Goal: Task Accomplishment & Management: Manage account settings

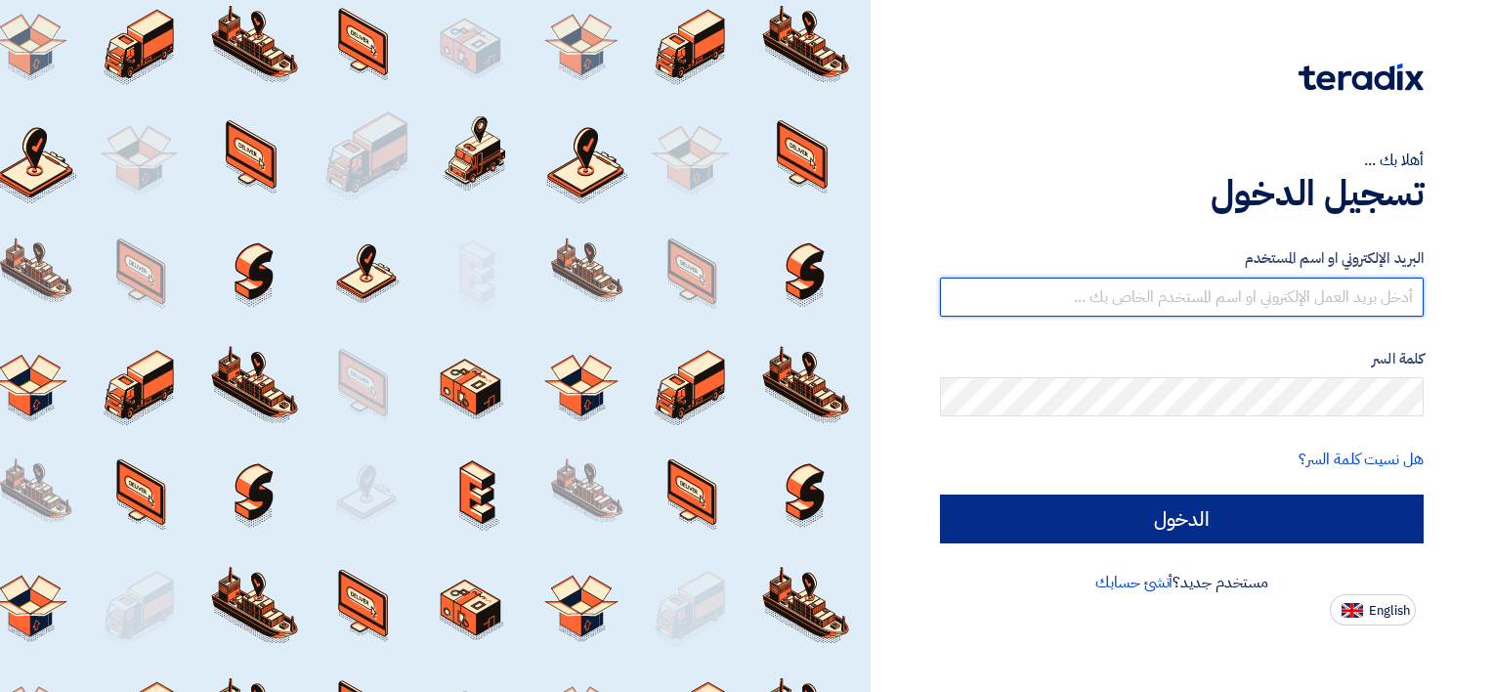
type input "[PERSON_NAME][EMAIL_ADDRESS][DOMAIN_NAME]"
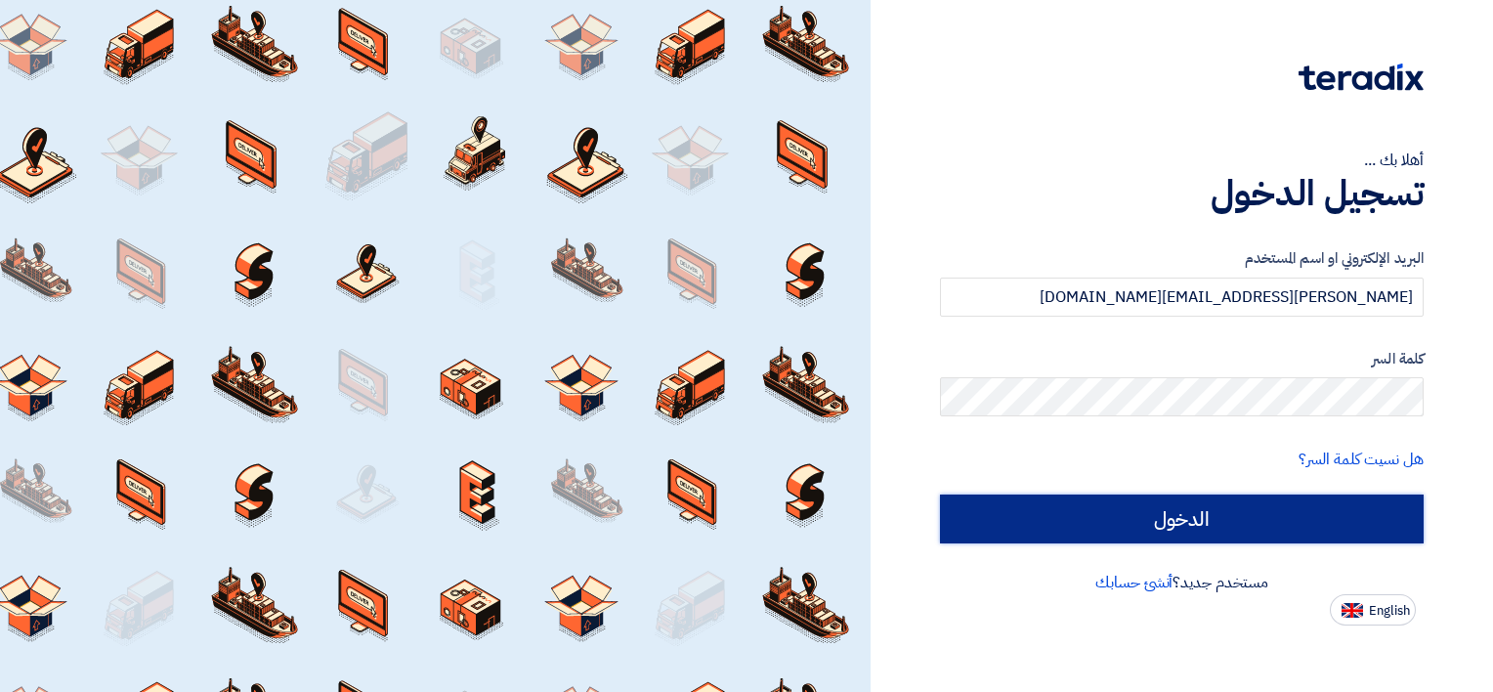
drag, startPoint x: 1206, startPoint y: 516, endPoint x: 1224, endPoint y: 544, distance: 33.9
click at [1206, 516] on input "الدخول" at bounding box center [1182, 518] width 484 height 49
type input "Sign in"
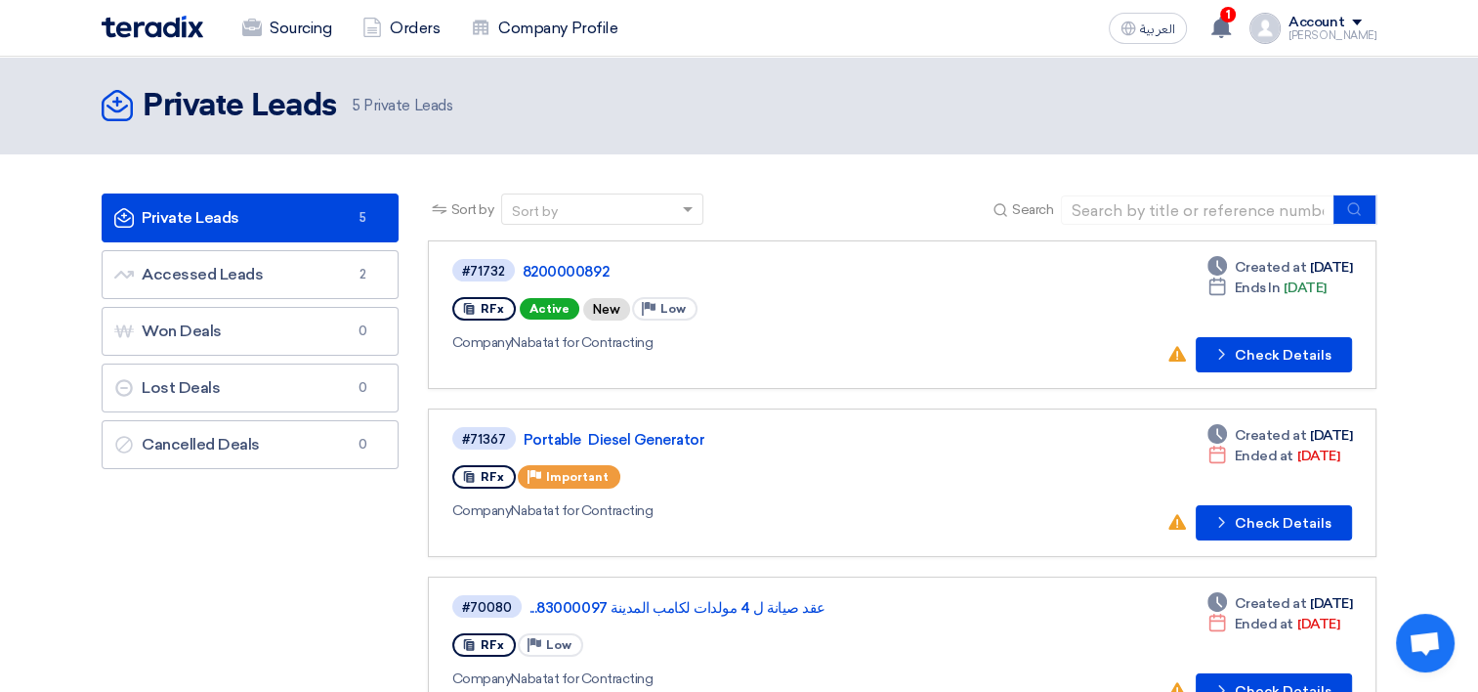
click at [797, 307] on div "RFx Active New Priority Low" at bounding box center [733, 308] width 563 height 31
click at [1286, 342] on button "Check details Check Details" at bounding box center [1274, 354] width 156 height 35
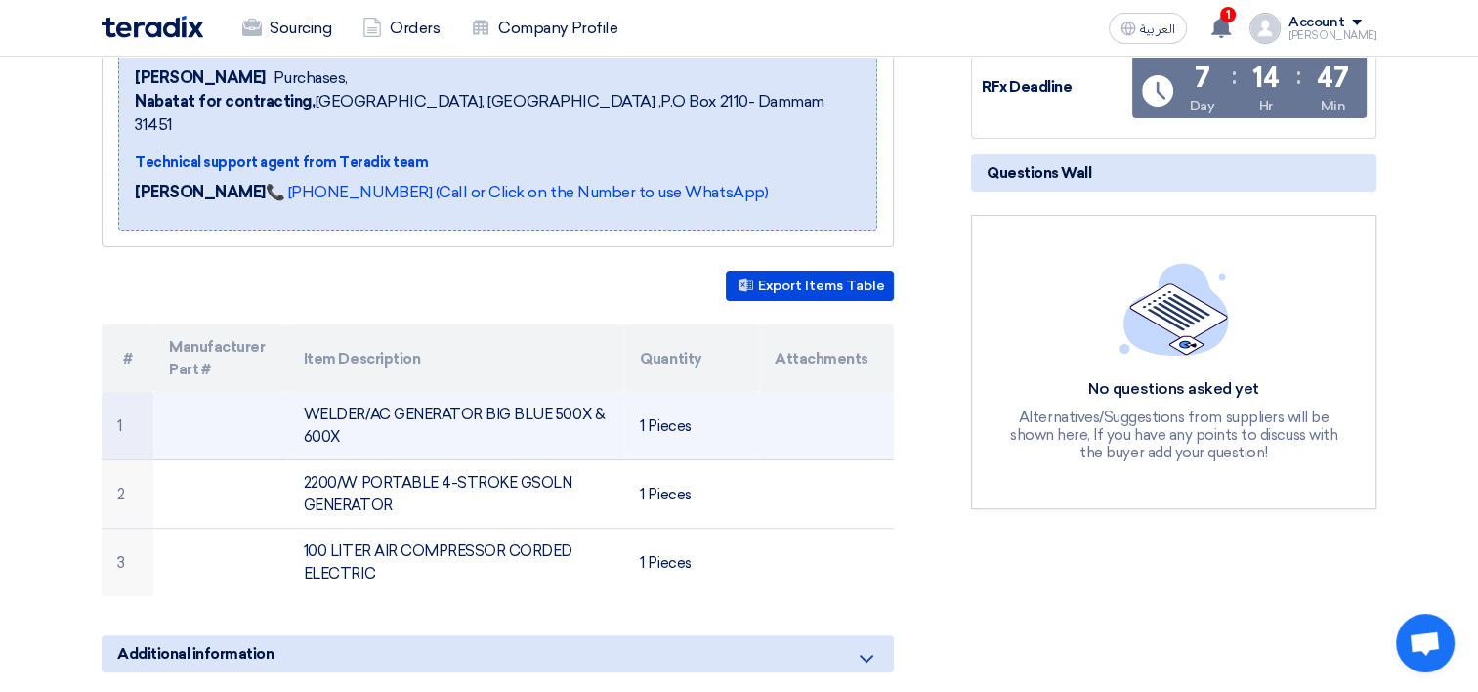
scroll to position [391, 0]
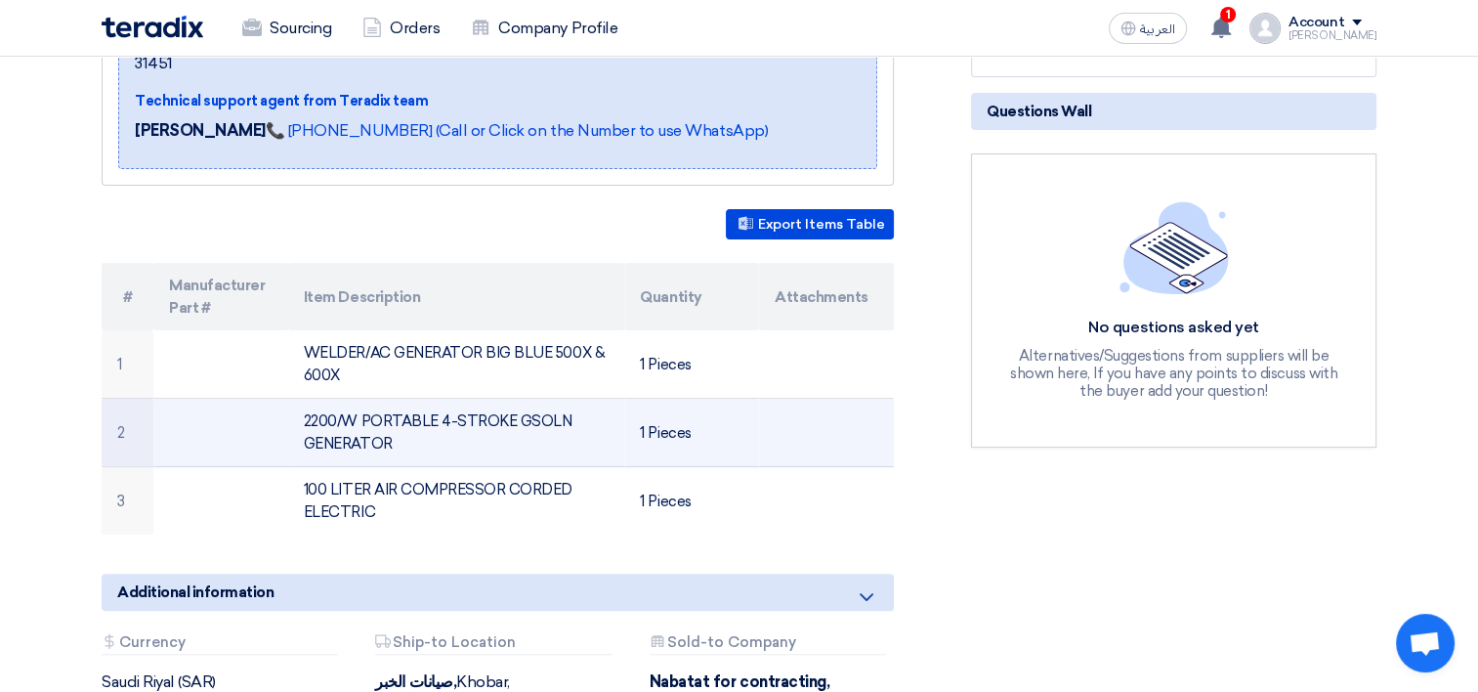
click at [453, 399] on td "2200/W PORTABLE 4-STROKE GSOLN GENERATOR" at bounding box center [456, 433] width 337 height 68
drag, startPoint x: 453, startPoint y: 391, endPoint x: 543, endPoint y: 391, distance: 89.9
click at [543, 399] on td "2200/W PORTABLE 4-STROKE GSOLN GENERATOR" at bounding box center [456, 433] width 337 height 68
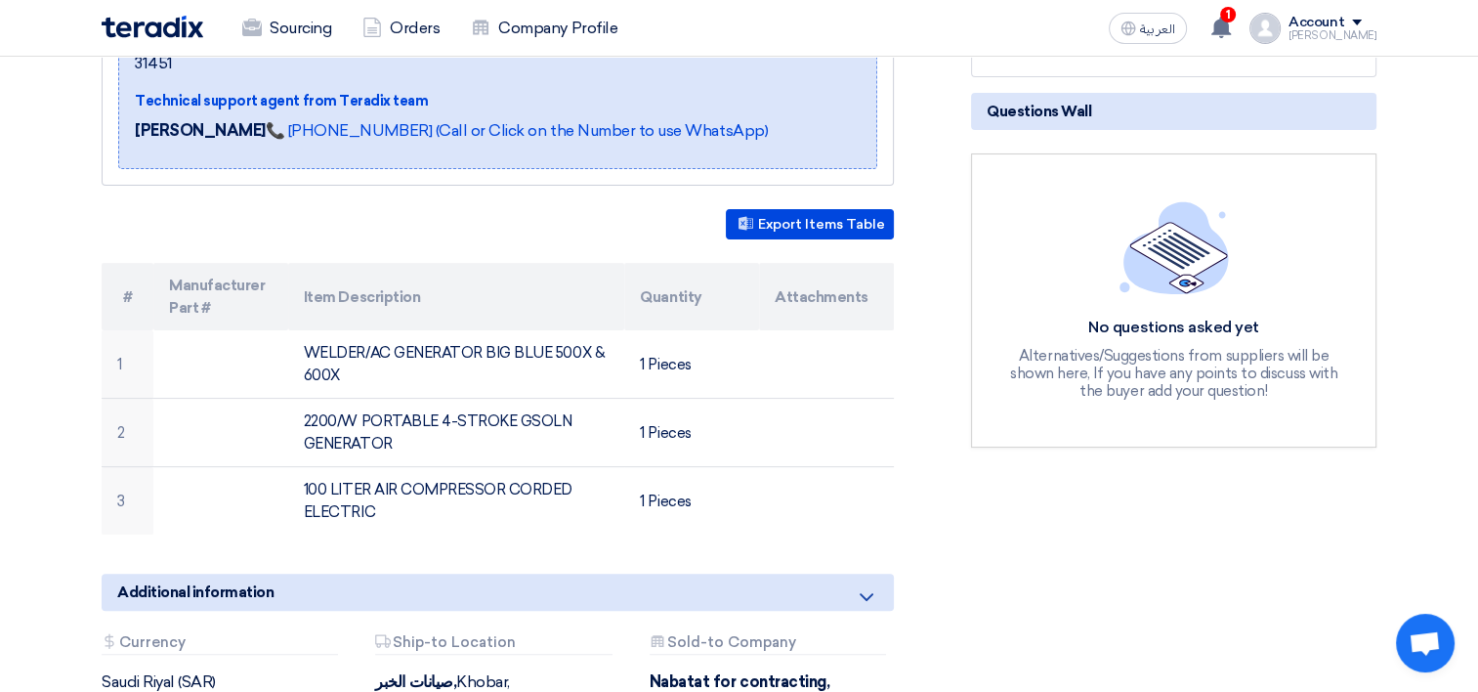
click at [18, 336] on section "8200000892 Buyer Information [PERSON_NAME] Purchases, Nabatat for contracting, …" at bounding box center [739, 378] width 1478 height 1026
click at [860, 585] on icon at bounding box center [866, 596] width 23 height 23
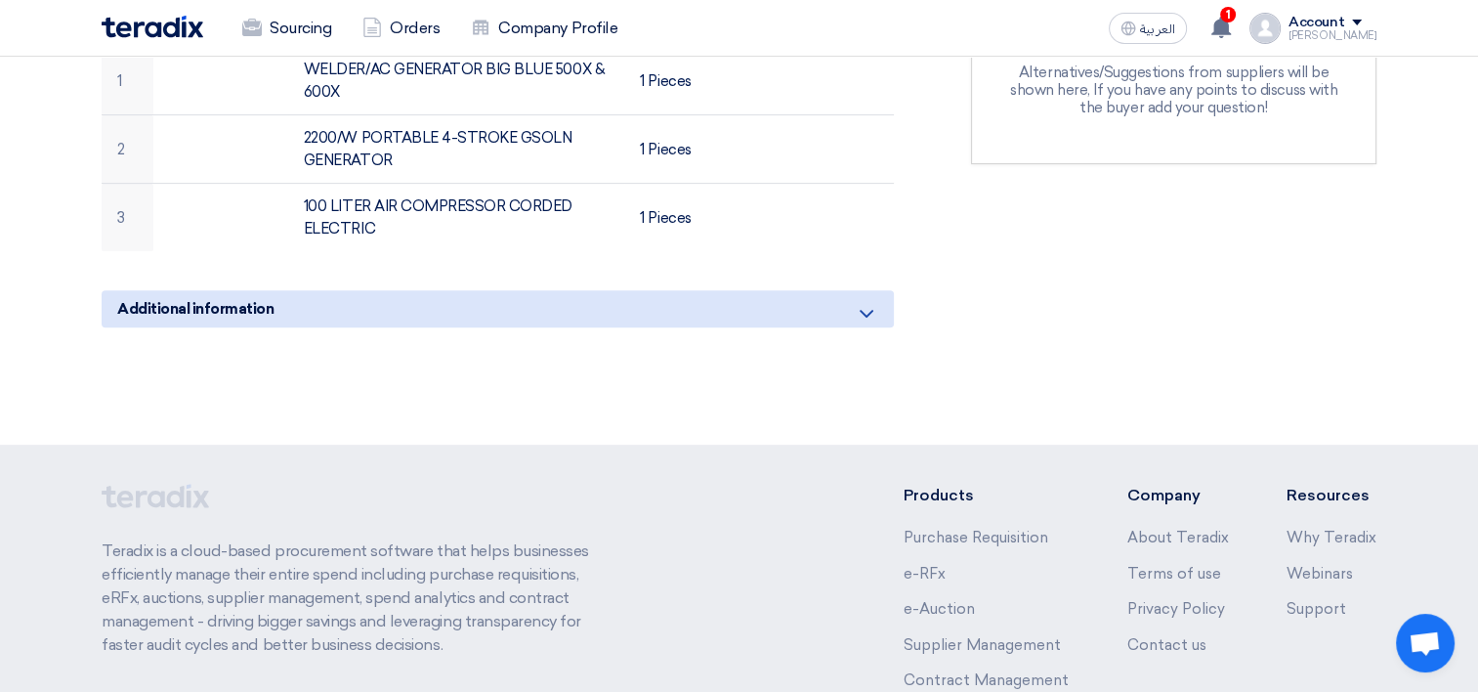
scroll to position [684, 0]
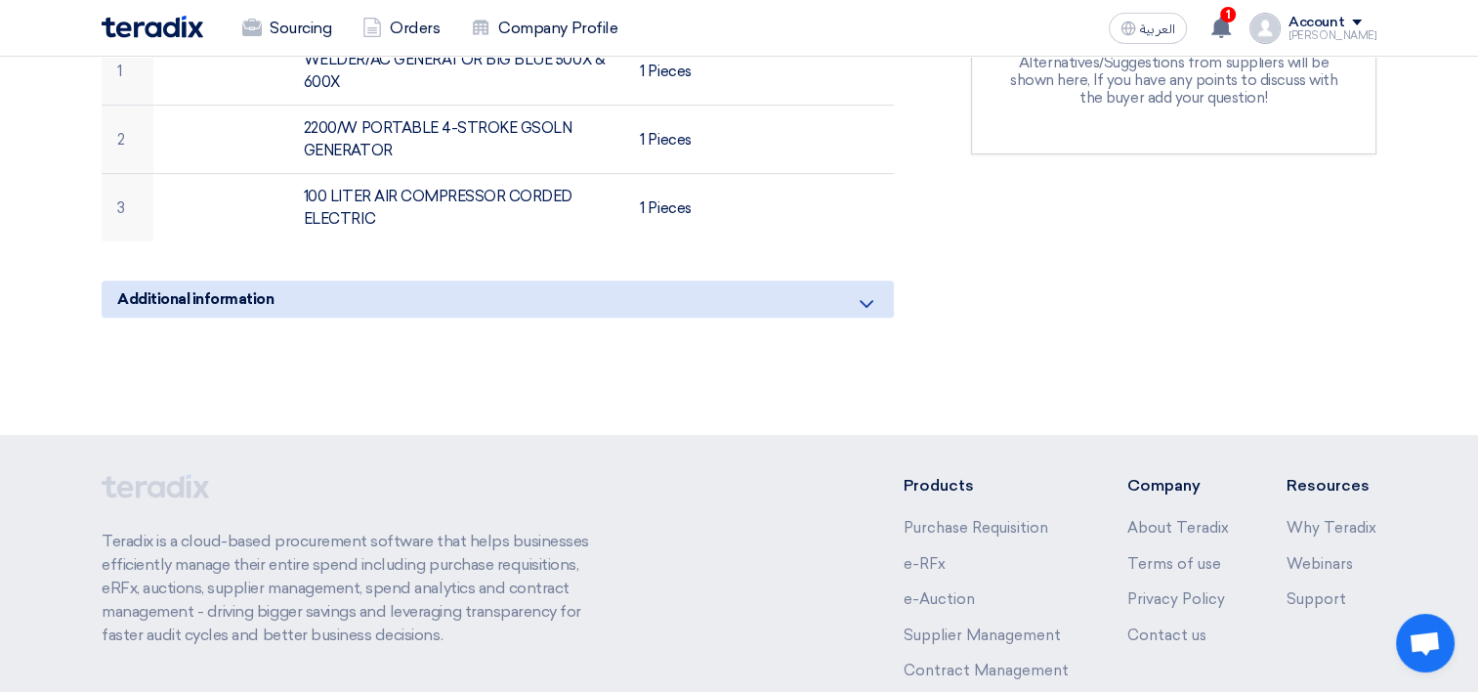
drag, startPoint x: 871, startPoint y: 282, endPoint x: 879, endPoint y: 289, distance: 10.4
click at [871, 292] on icon at bounding box center [866, 303] width 23 height 23
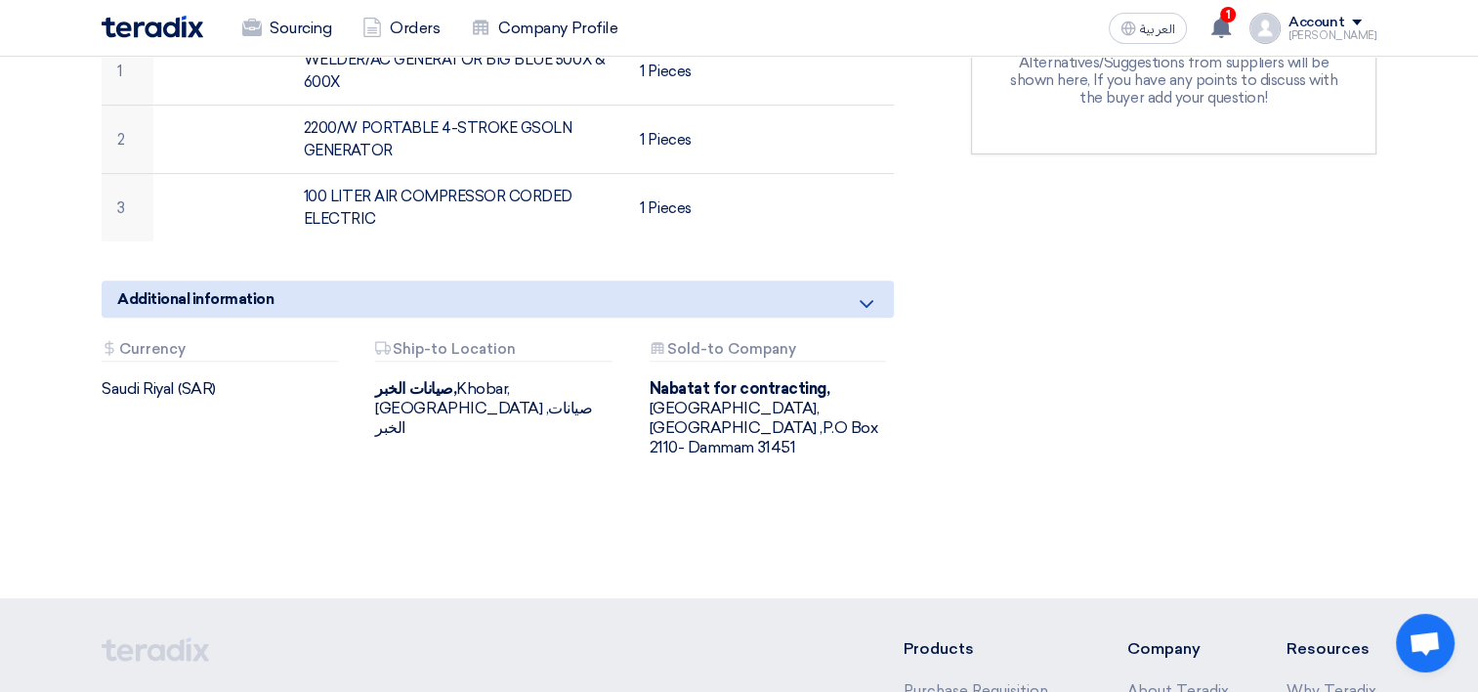
click at [1315, 312] on div "RFx Timeline RFx Deadline Time Remaining 7 Day : 14 Hr : 45 Min Questions Wall …" at bounding box center [1173, 57] width 435 height 893
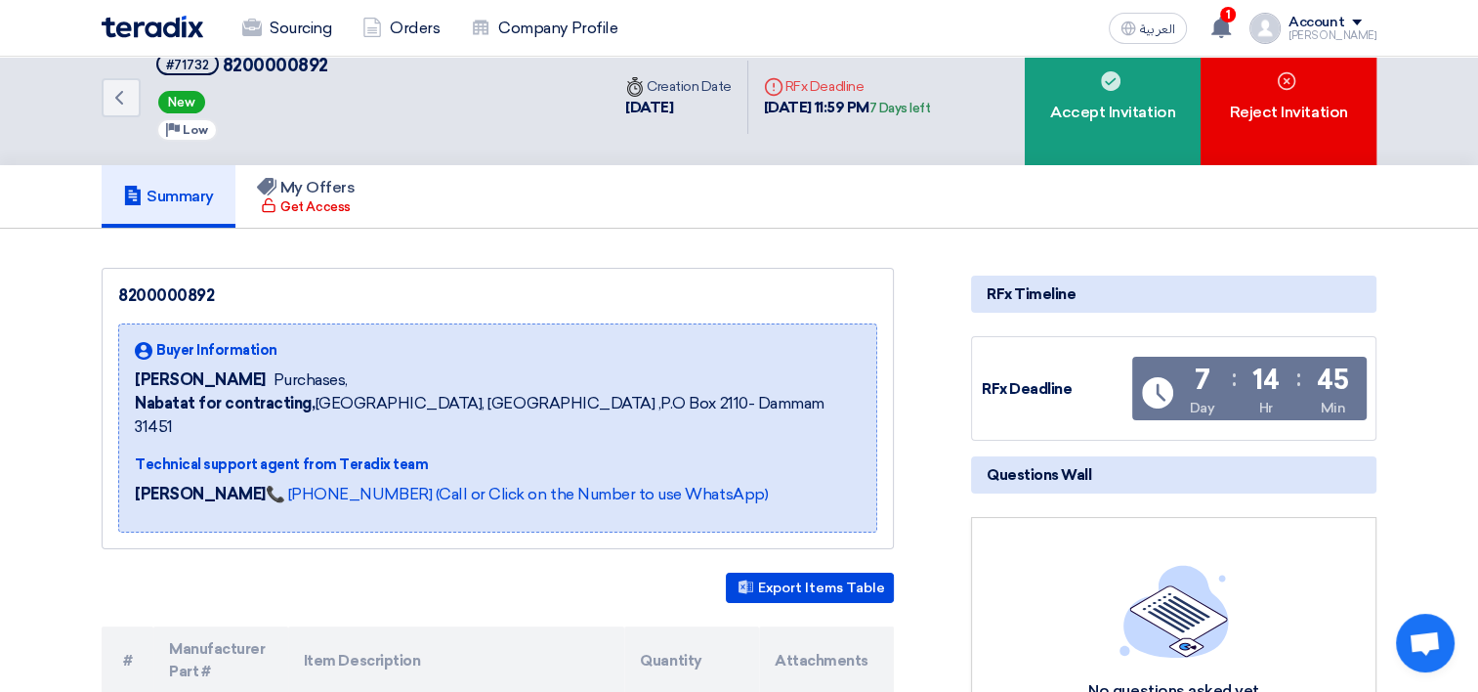
scroll to position [0, 0]
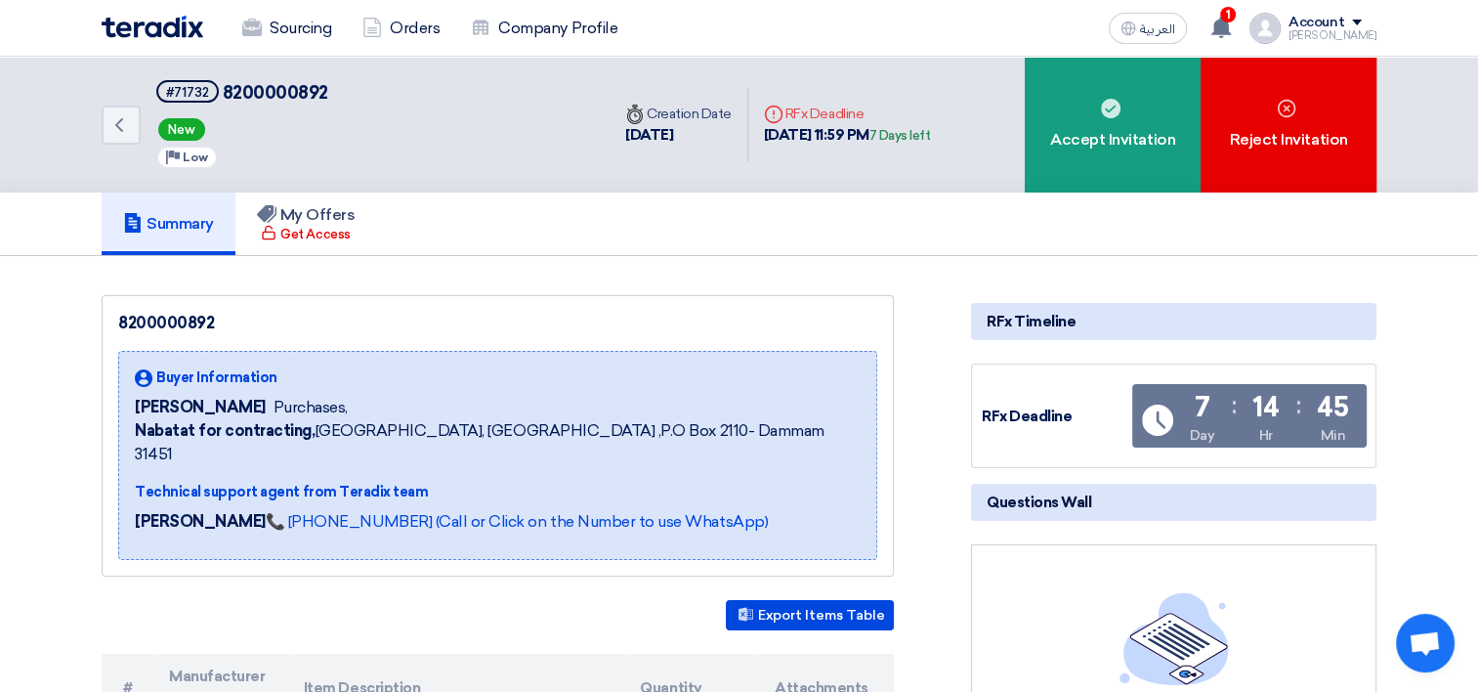
click at [615, 421] on span "Nabatat for contracting, [GEOGRAPHIC_DATA], [GEOGRAPHIC_DATA] ,P.O Box 2110- Da…" at bounding box center [498, 442] width 726 height 47
click at [615, 424] on span "Nabatat for contracting, [GEOGRAPHIC_DATA], [GEOGRAPHIC_DATA] ,P.O Box 2110- Da…" at bounding box center [498, 442] width 726 height 47
drag, startPoint x: 615, startPoint y: 424, endPoint x: 759, endPoint y: 316, distance: 180.7
click at [759, 316] on div "8200000892" at bounding box center [497, 323] width 759 height 23
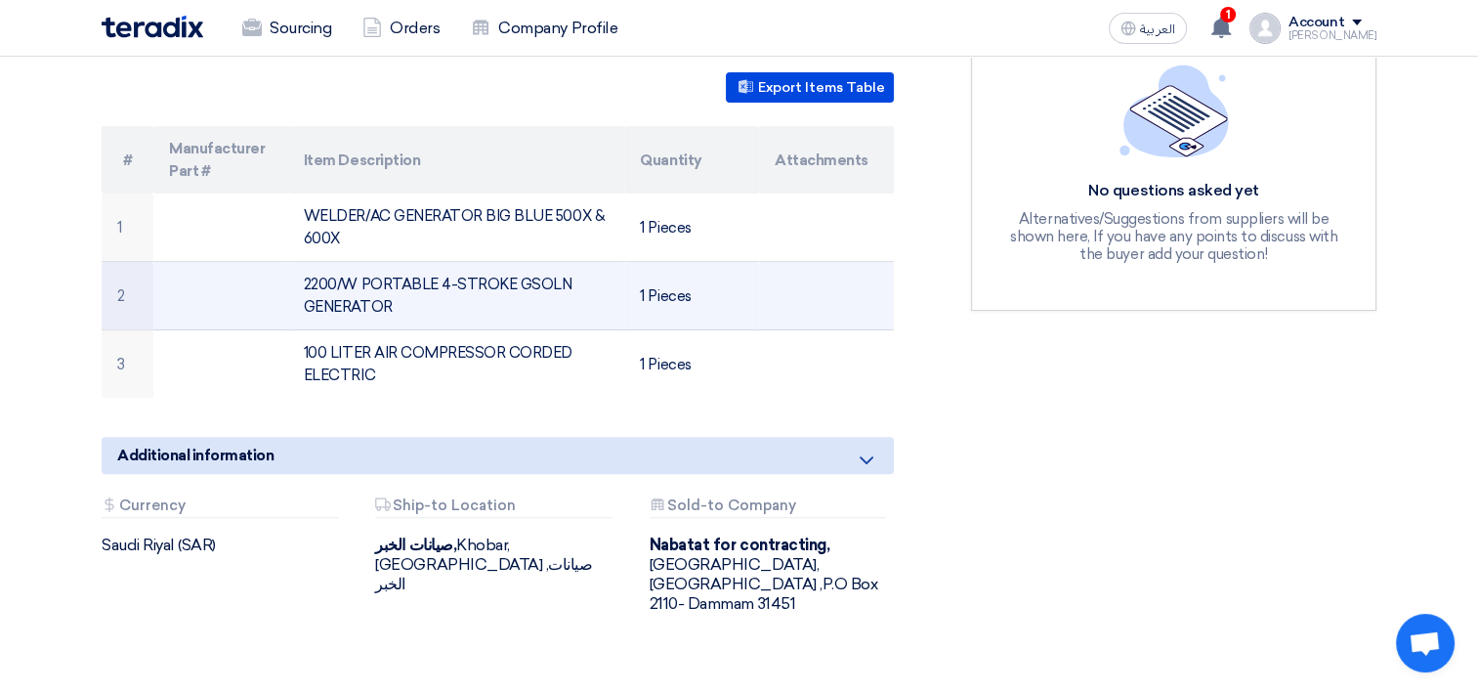
scroll to position [391, 0]
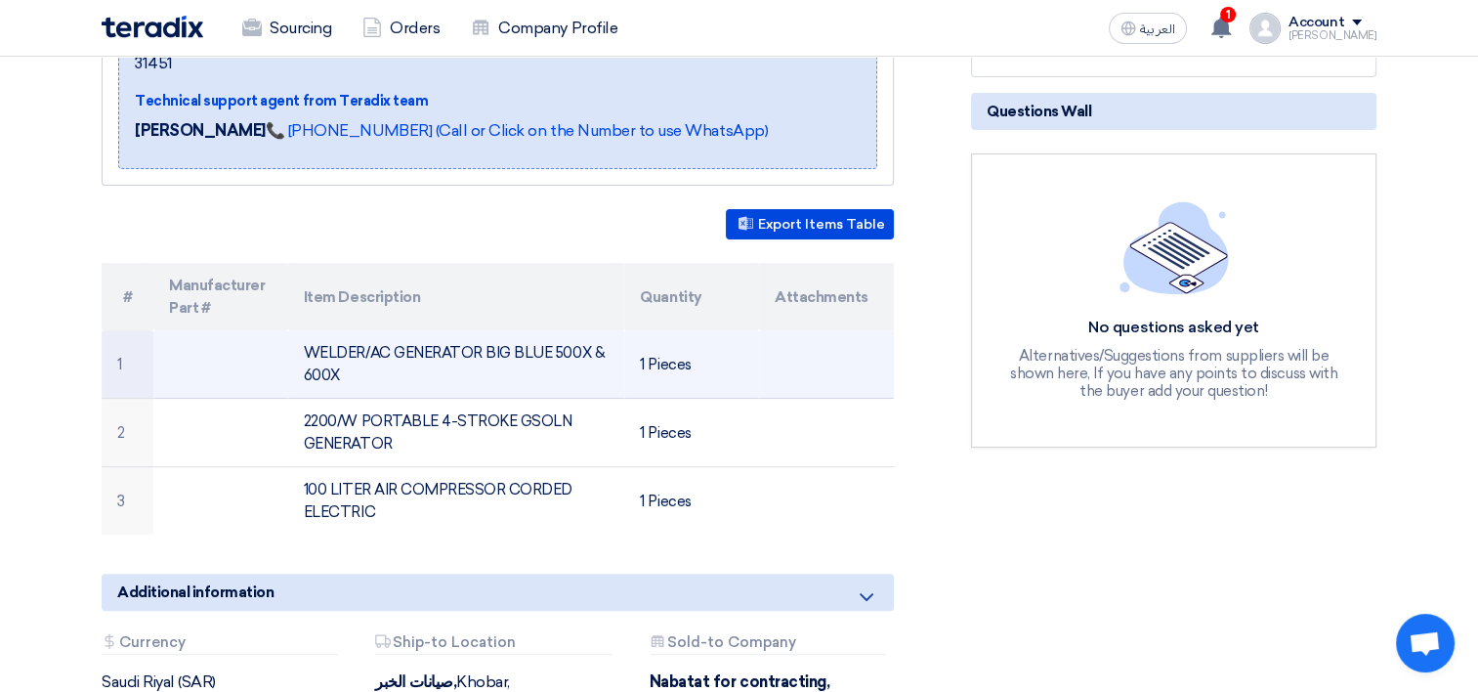
drag, startPoint x: 338, startPoint y: 346, endPoint x: 296, endPoint y: 324, distance: 47.2
click at [296, 330] on td "WELDER/AC GENERATOR BIG BLUE 500X & 600X" at bounding box center [456, 364] width 337 height 68
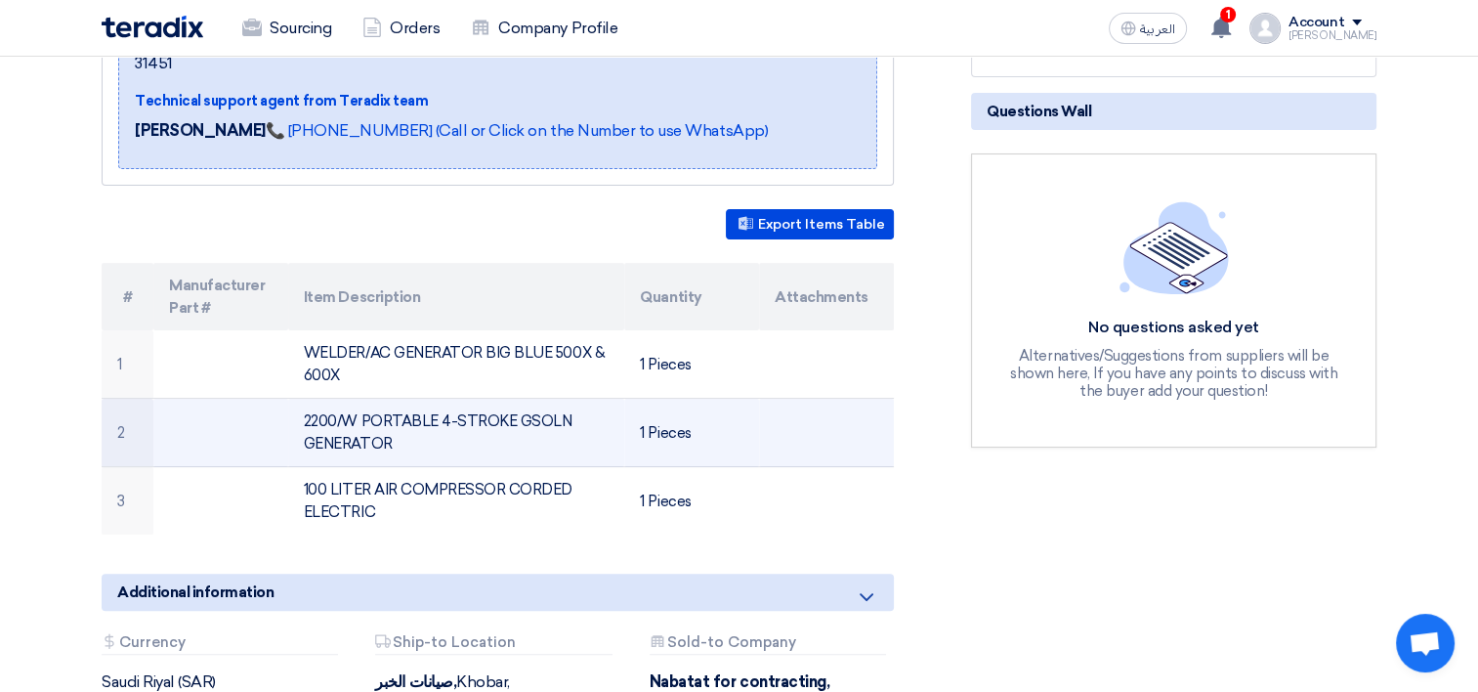
copy td "WELDER/AC GENERATOR BIG BLUE 500X & 600X"
click at [507, 418] on td "2200/W PORTABLE 4-STROKE GSOLN GENERATOR" at bounding box center [456, 433] width 337 height 68
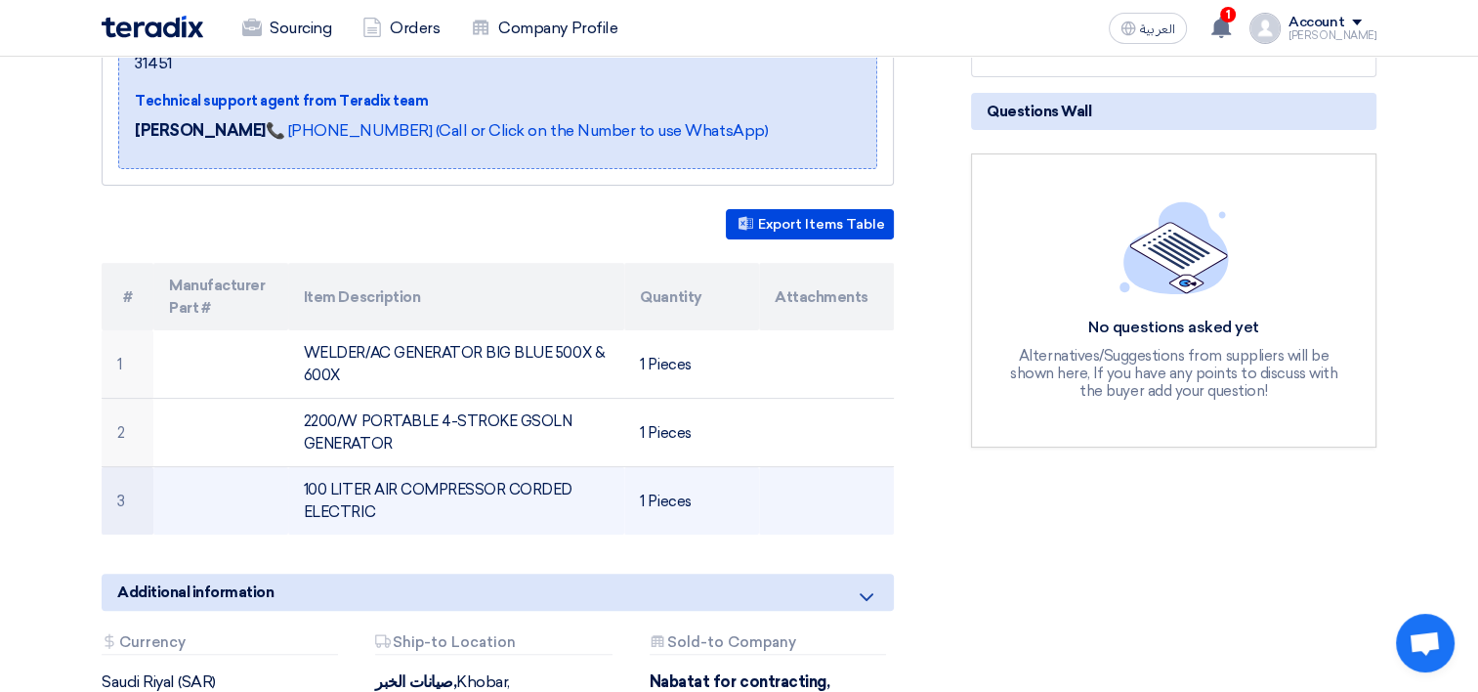
drag, startPoint x: 377, startPoint y: 483, endPoint x: 295, endPoint y: 445, distance: 90.1
click at [295, 467] on td "100 LITER AIR COMPRESSOR CORDED ELECTRIC" at bounding box center [456, 501] width 337 height 68
copy td "100 LITER AIR COMPRESSOR CORDED ELECTRIC"
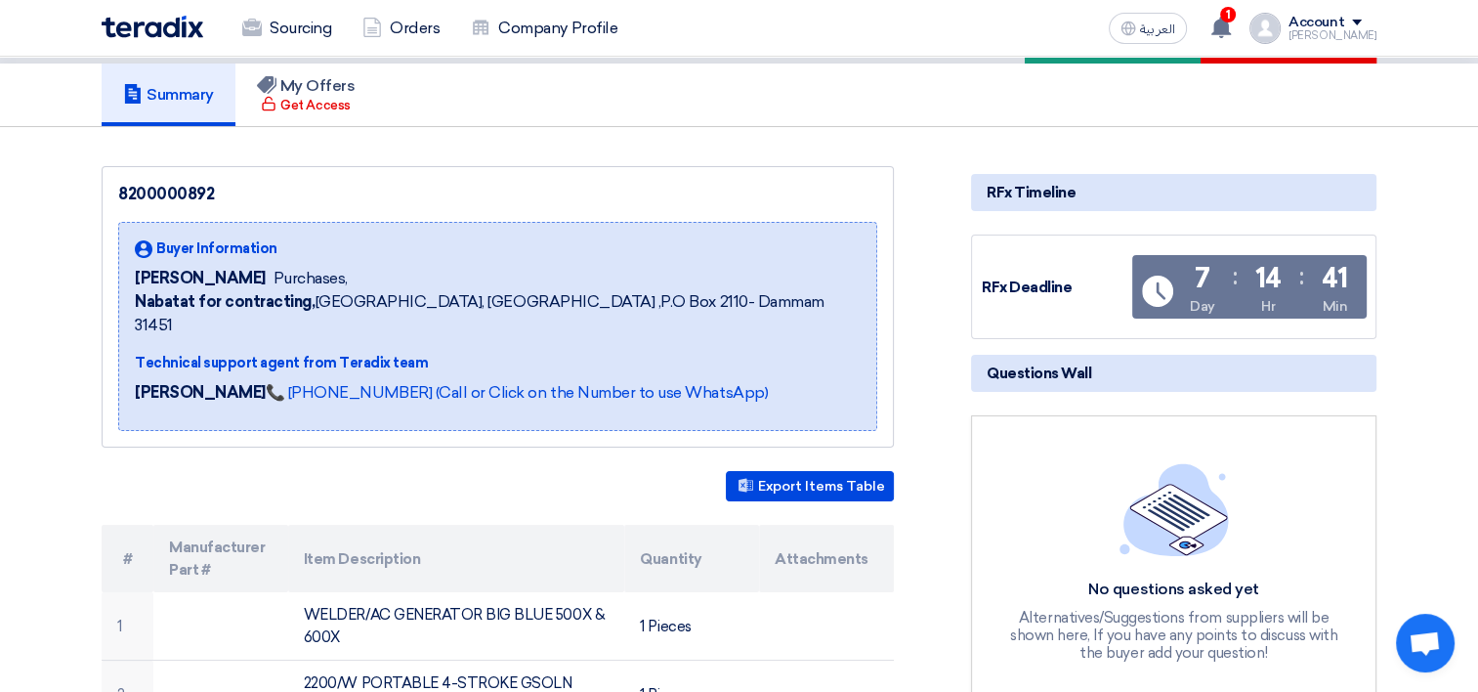
scroll to position [0, 0]
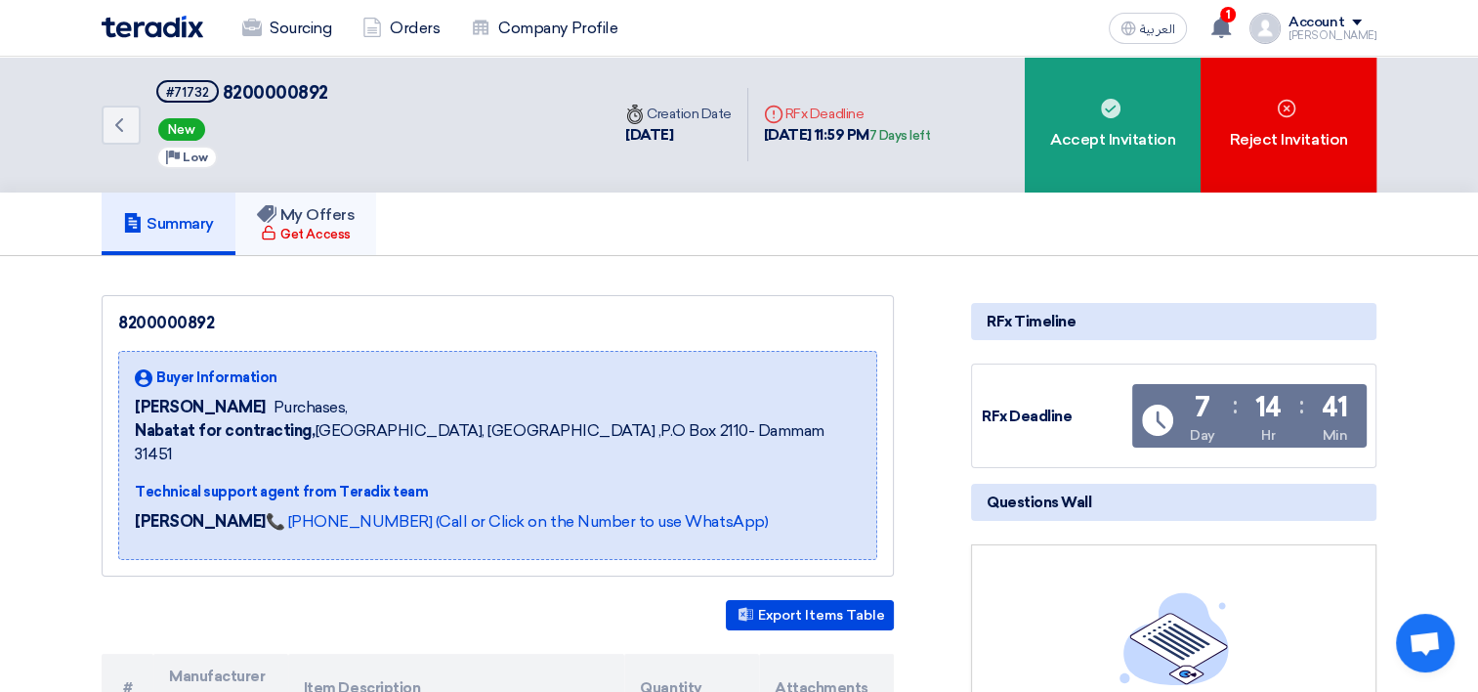
click at [320, 225] on div "Get Access" at bounding box center [305, 235] width 89 height 20
click at [302, 218] on h5 "My Offers" at bounding box center [306, 215] width 99 height 20
click at [121, 116] on icon "Back" at bounding box center [118, 124] width 23 height 23
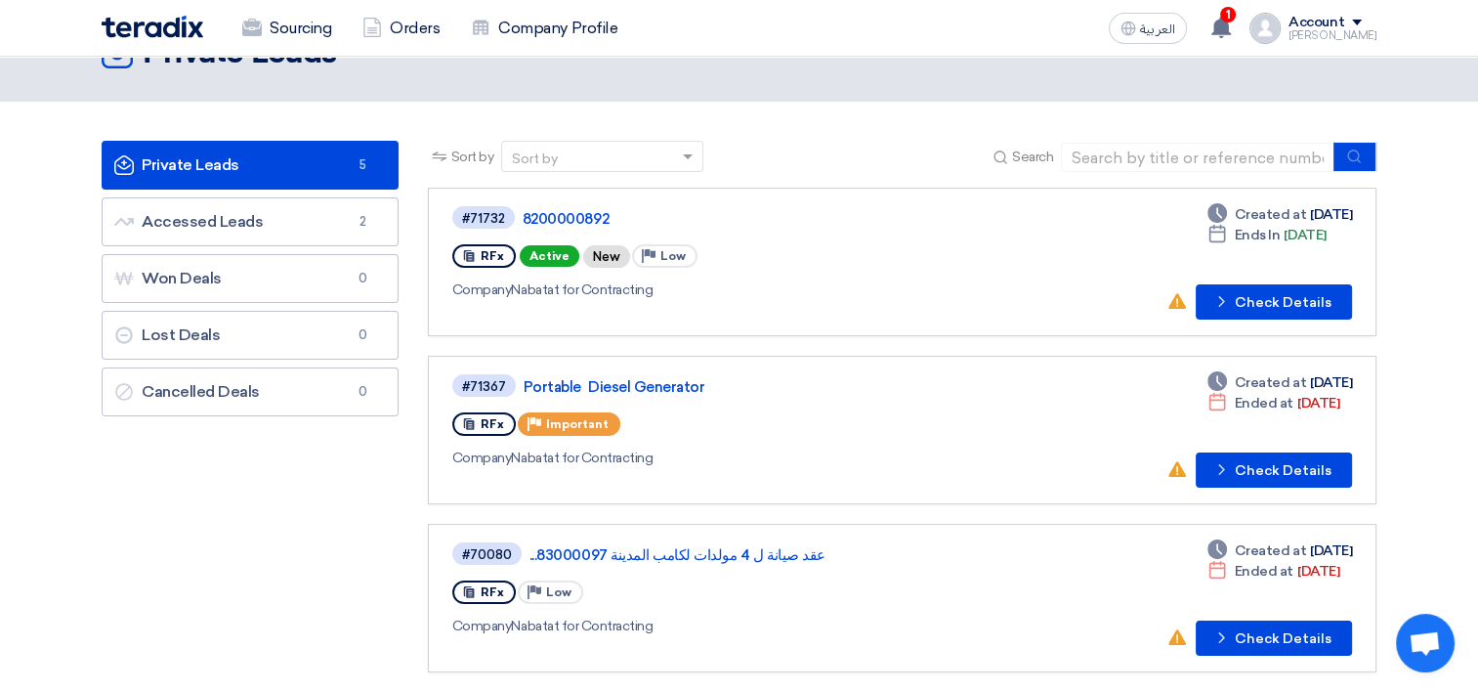
scroll to position [98, 0]
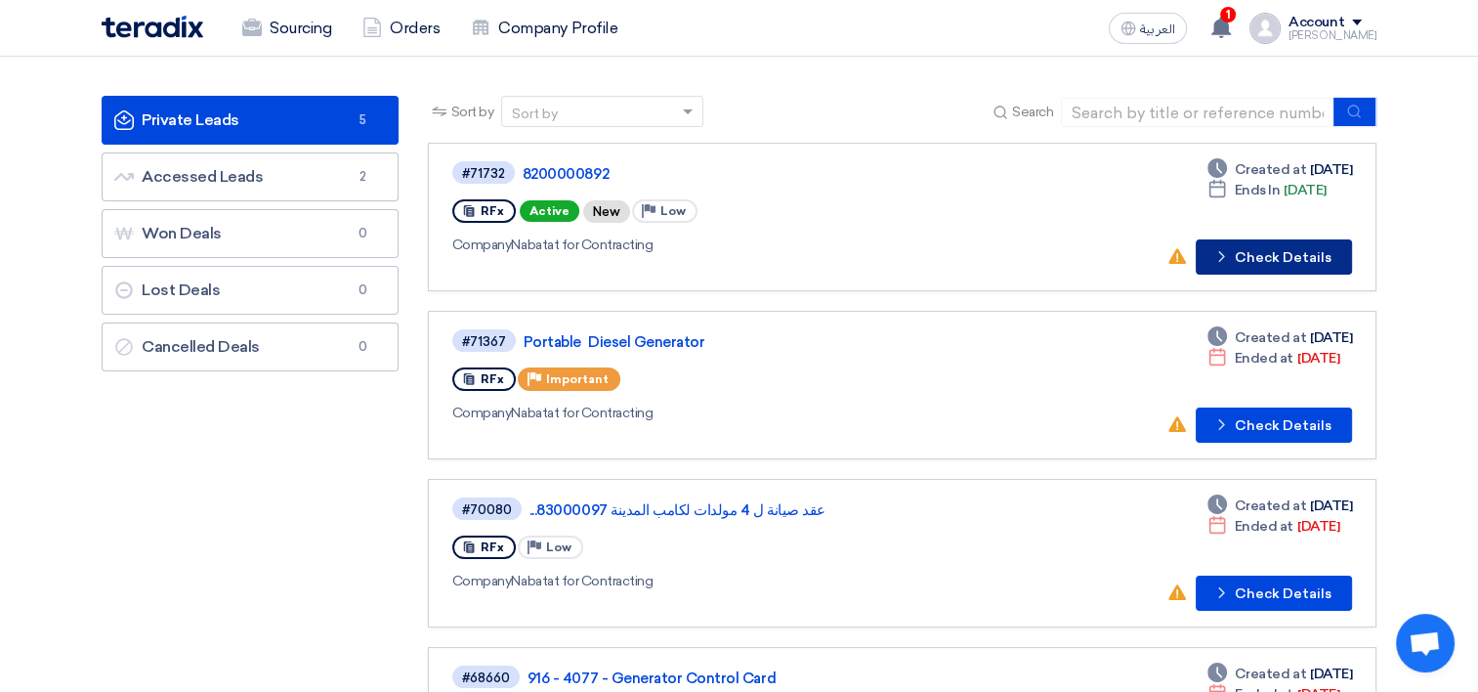
click at [1253, 257] on button "Check details Check Details" at bounding box center [1274, 256] width 156 height 35
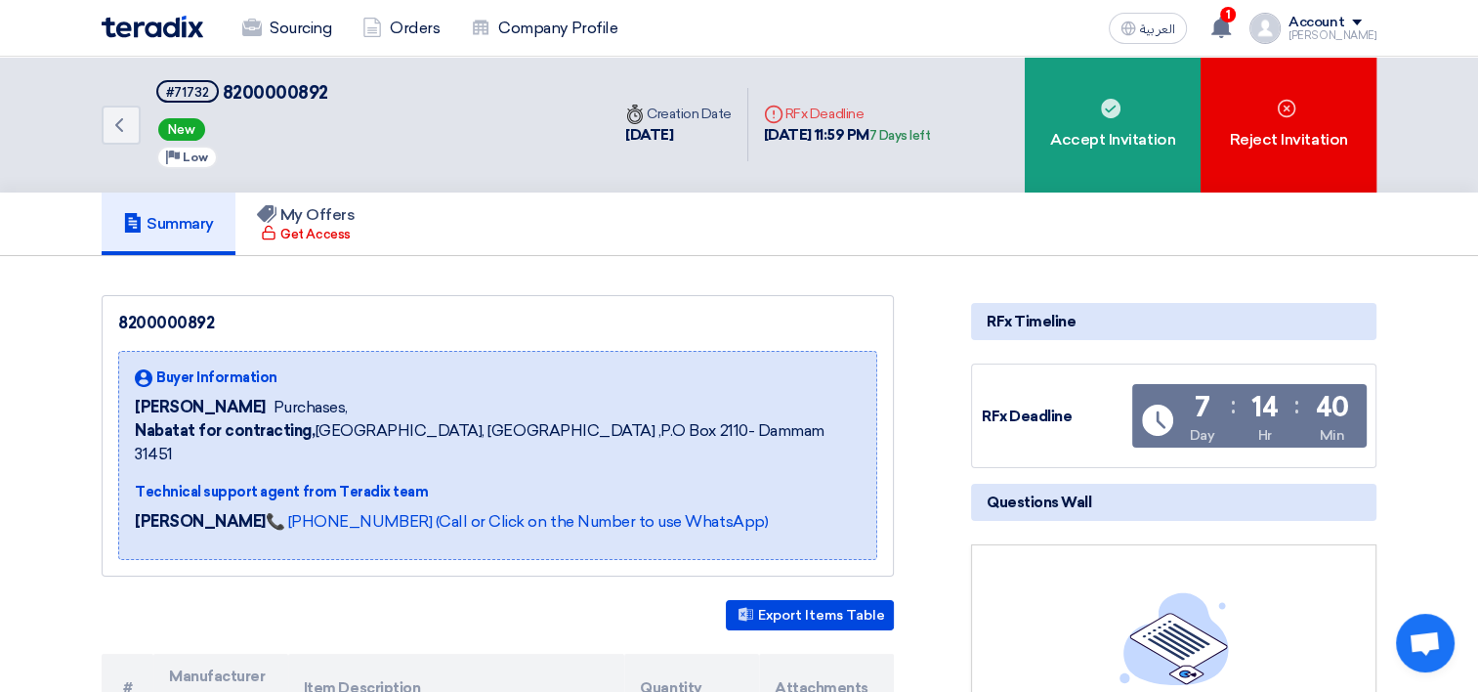
click at [164, 29] on img at bounding box center [153, 27] width 102 height 22
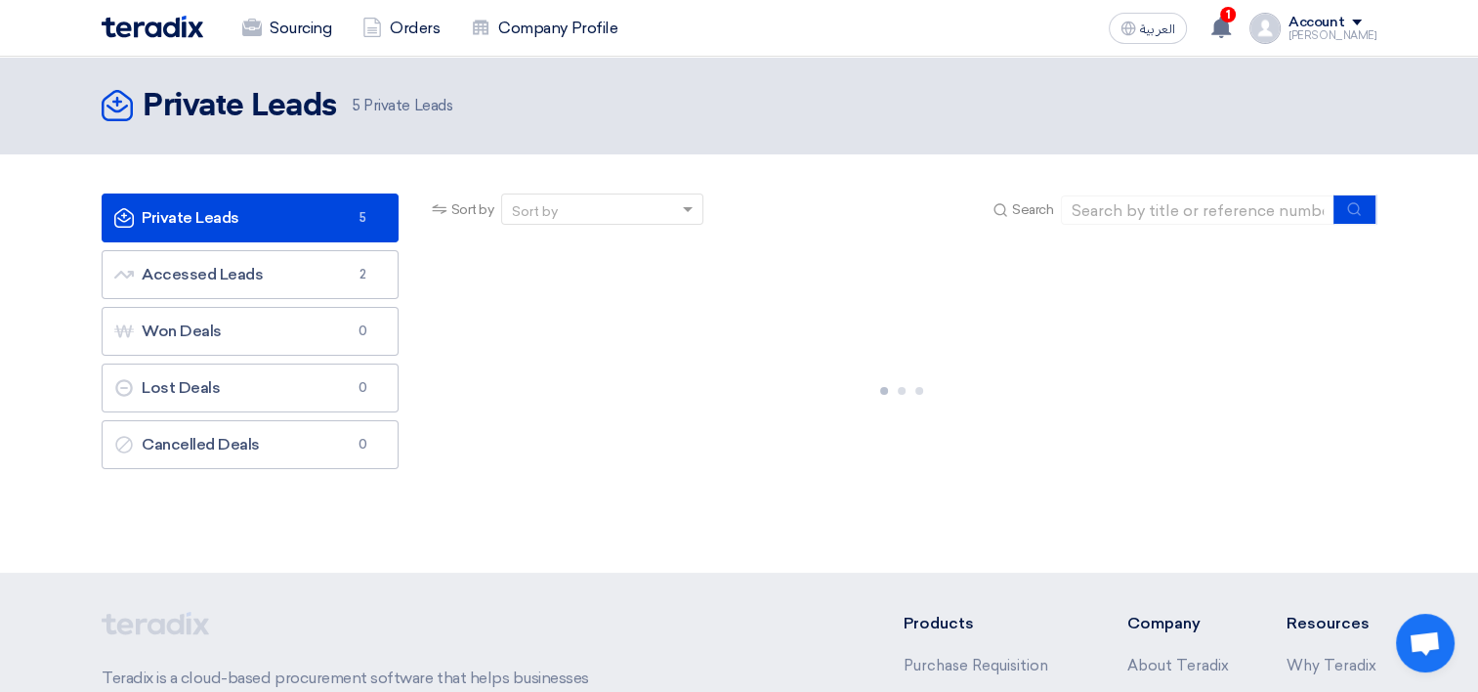
click at [1376, 17] on div "Account" at bounding box center [1333, 23] width 88 height 17
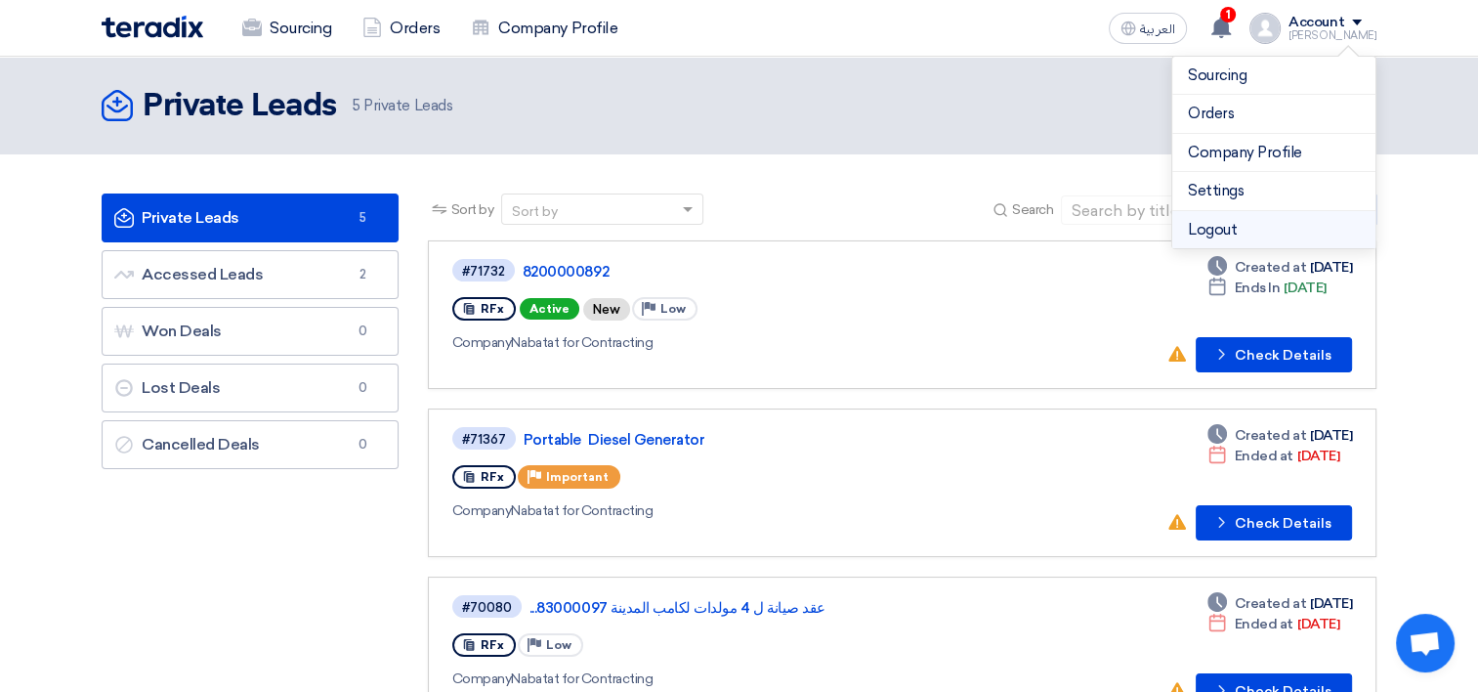
click at [1230, 228] on li "Logout" at bounding box center [1273, 230] width 203 height 38
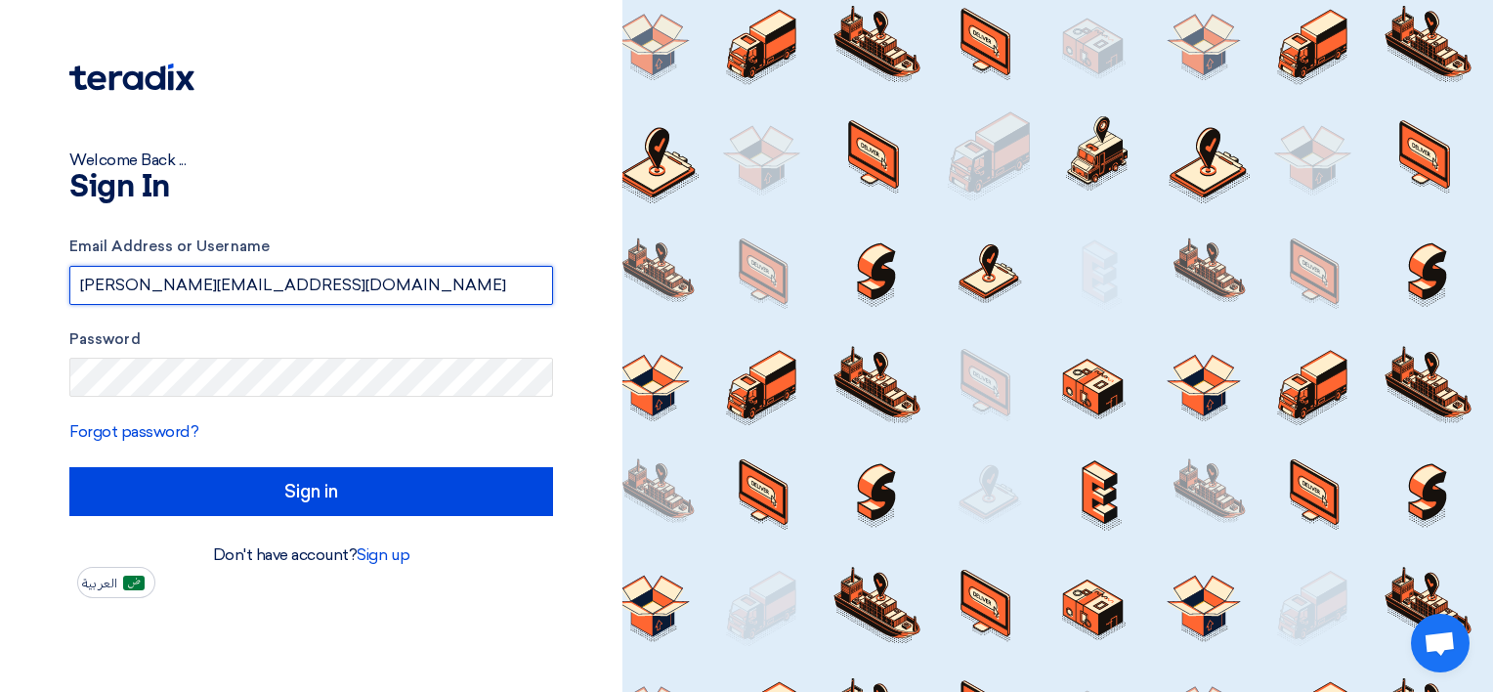
drag, startPoint x: 293, startPoint y: 292, endPoint x: 4, endPoint y: 268, distance: 290.2
click at [7, 267] on div "Welcome Back ... Sign In Email Address or Username [PERSON_NAME][EMAIL_ADDRESS]…" at bounding box center [311, 346] width 622 height 692
type input "[PERSON_NAME][EMAIL_ADDRESS][DOMAIN_NAME]"
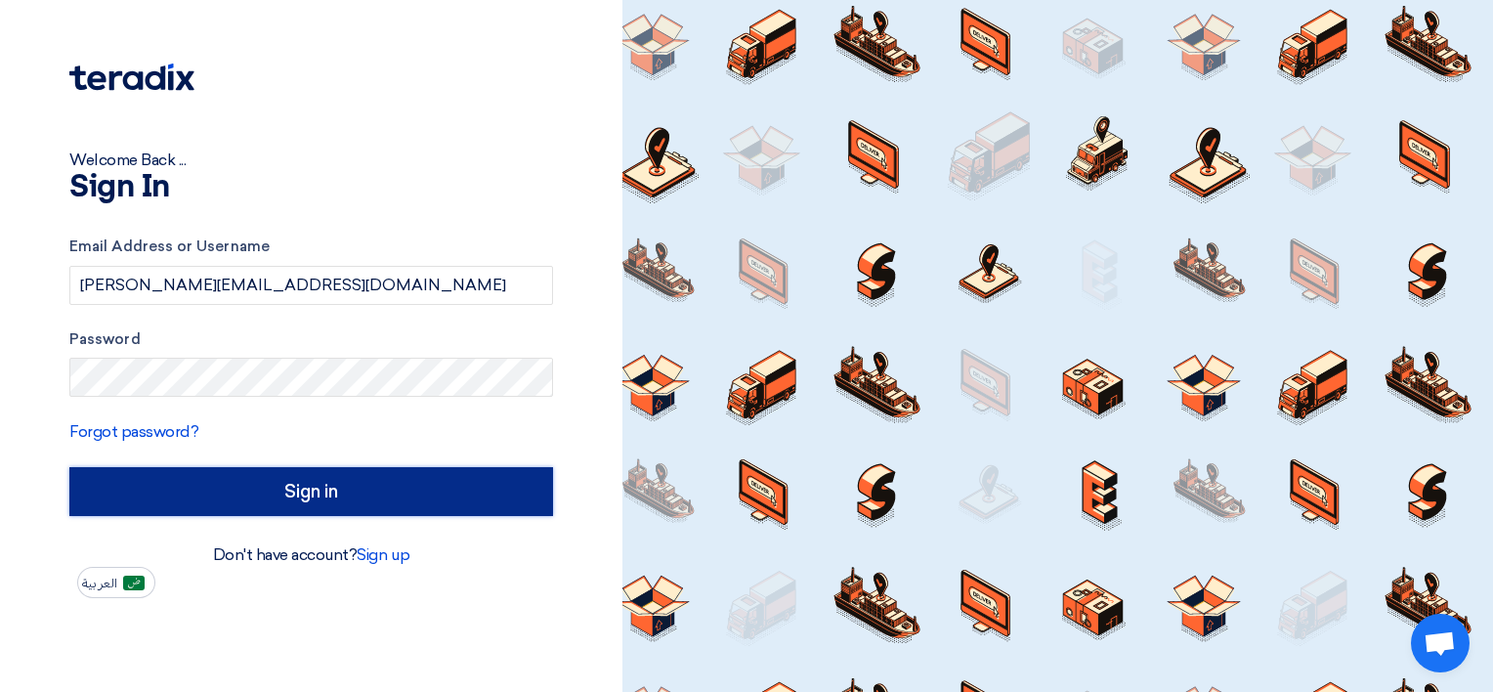
click at [288, 488] on input "Sign in" at bounding box center [311, 491] width 484 height 49
type input "الدخول"
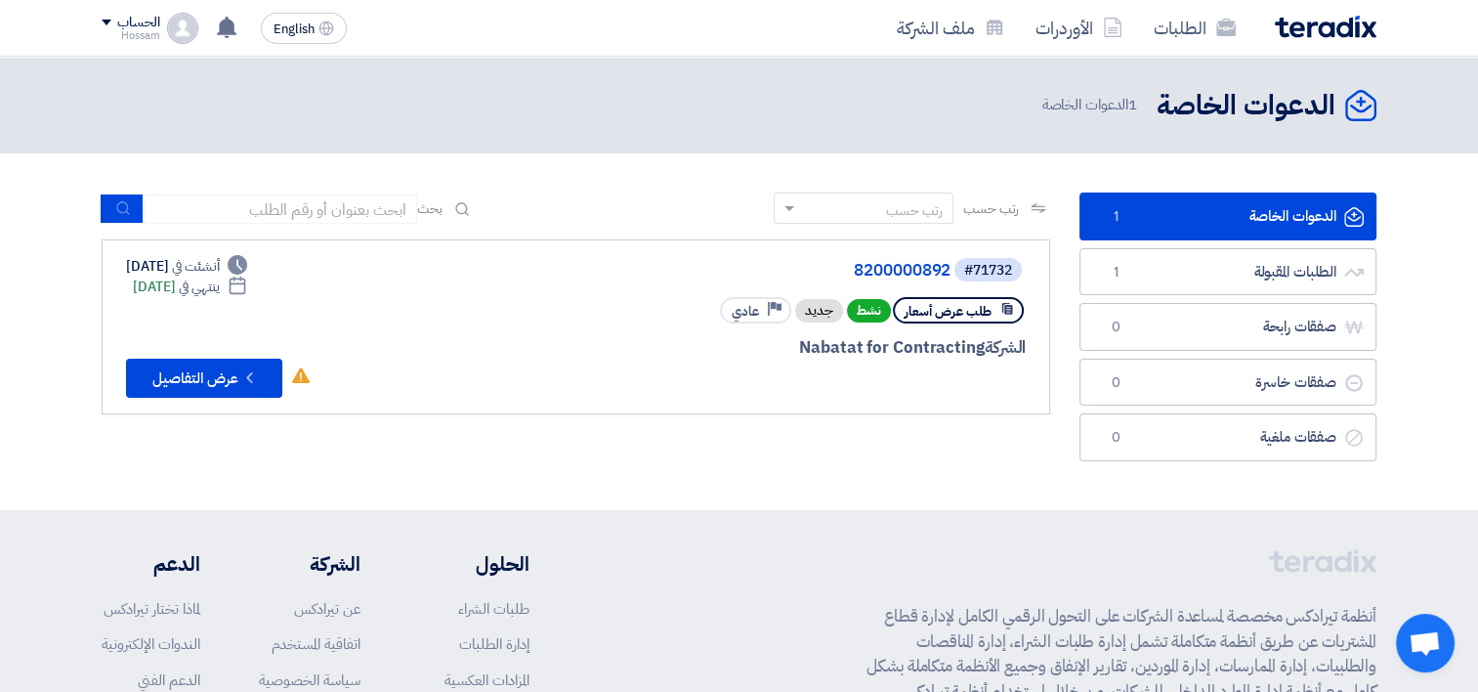
click at [812, 345] on div "الشركة Nabatat for Contracting" at bounding box center [791, 347] width 470 height 25
click at [255, 379] on icon "Check details" at bounding box center [249, 377] width 19 height 19
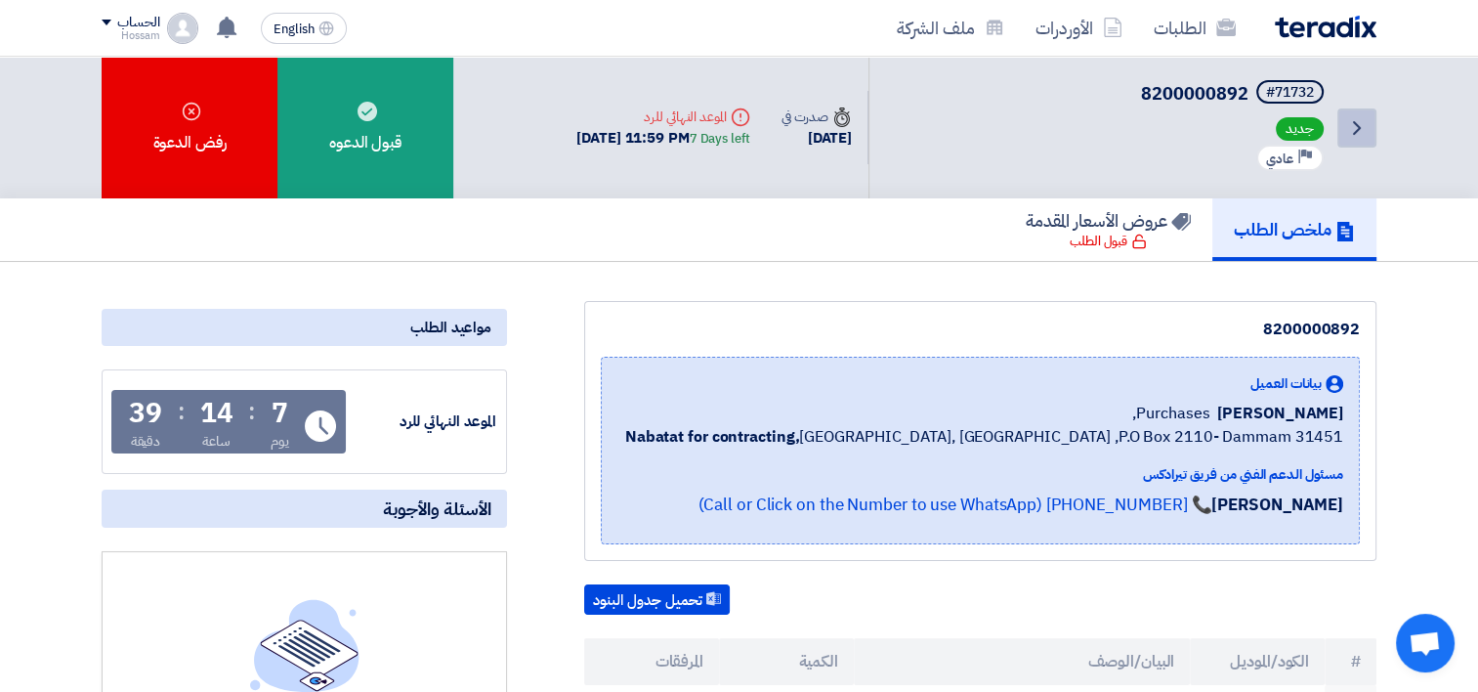
click at [1372, 109] on link "Back" at bounding box center [1356, 127] width 39 height 39
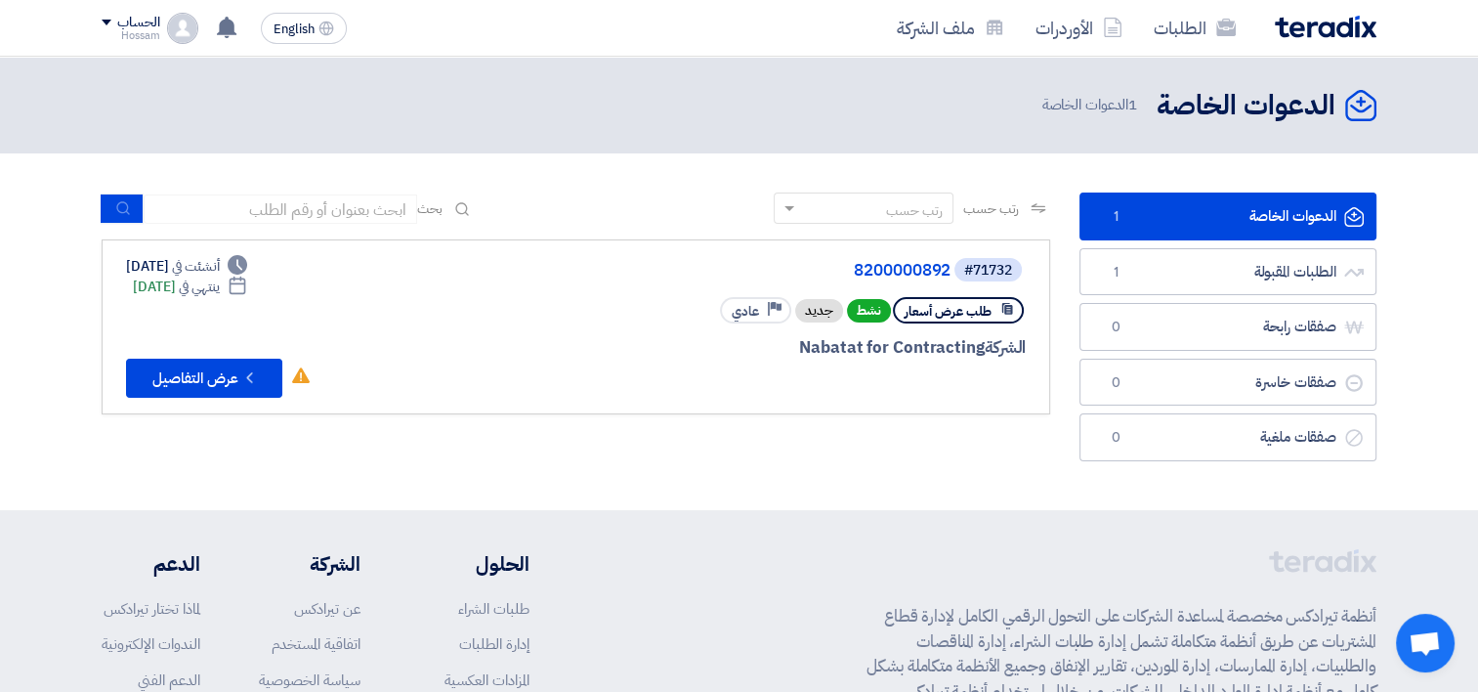
click at [1282, 23] on img at bounding box center [1326, 27] width 102 height 22
click at [1147, 27] on link "الطلبات" at bounding box center [1194, 28] width 113 height 46
click at [992, 40] on link "ملف الشركة" at bounding box center [950, 28] width 139 height 46
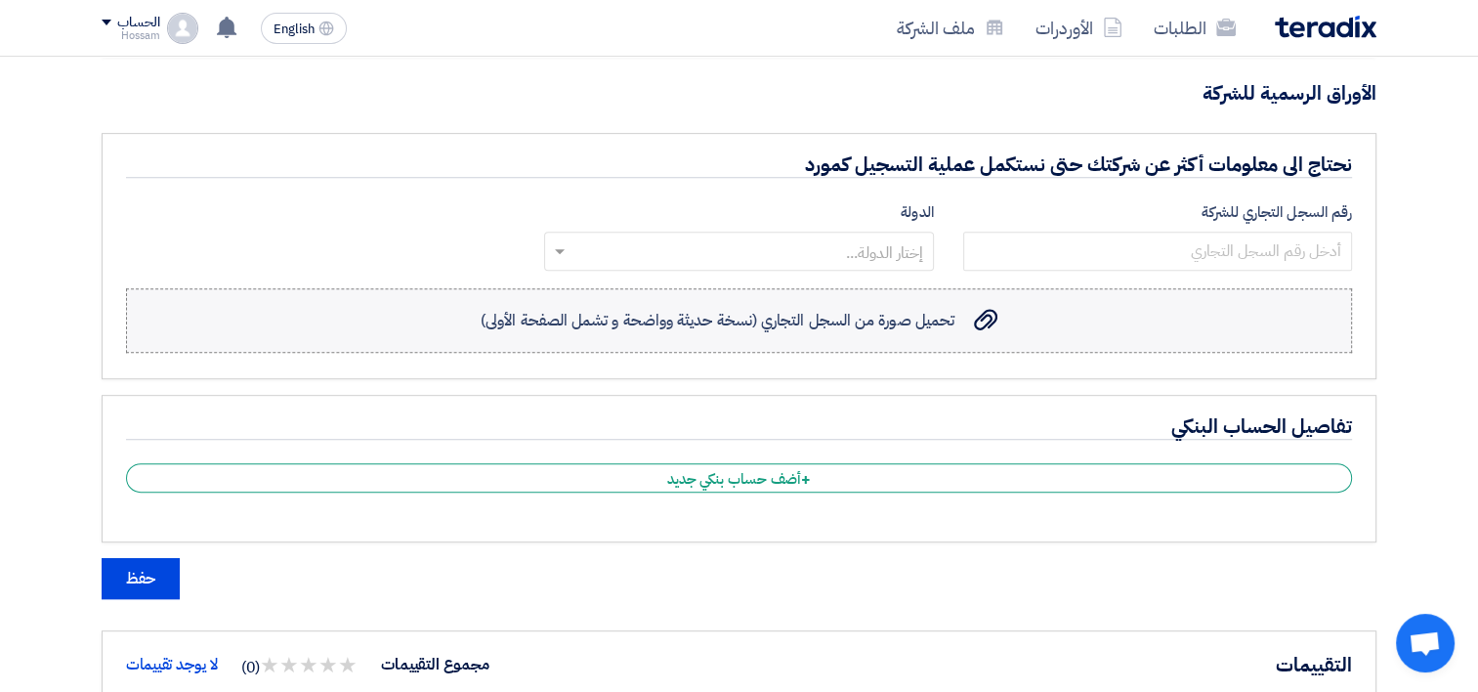
scroll to position [879, 0]
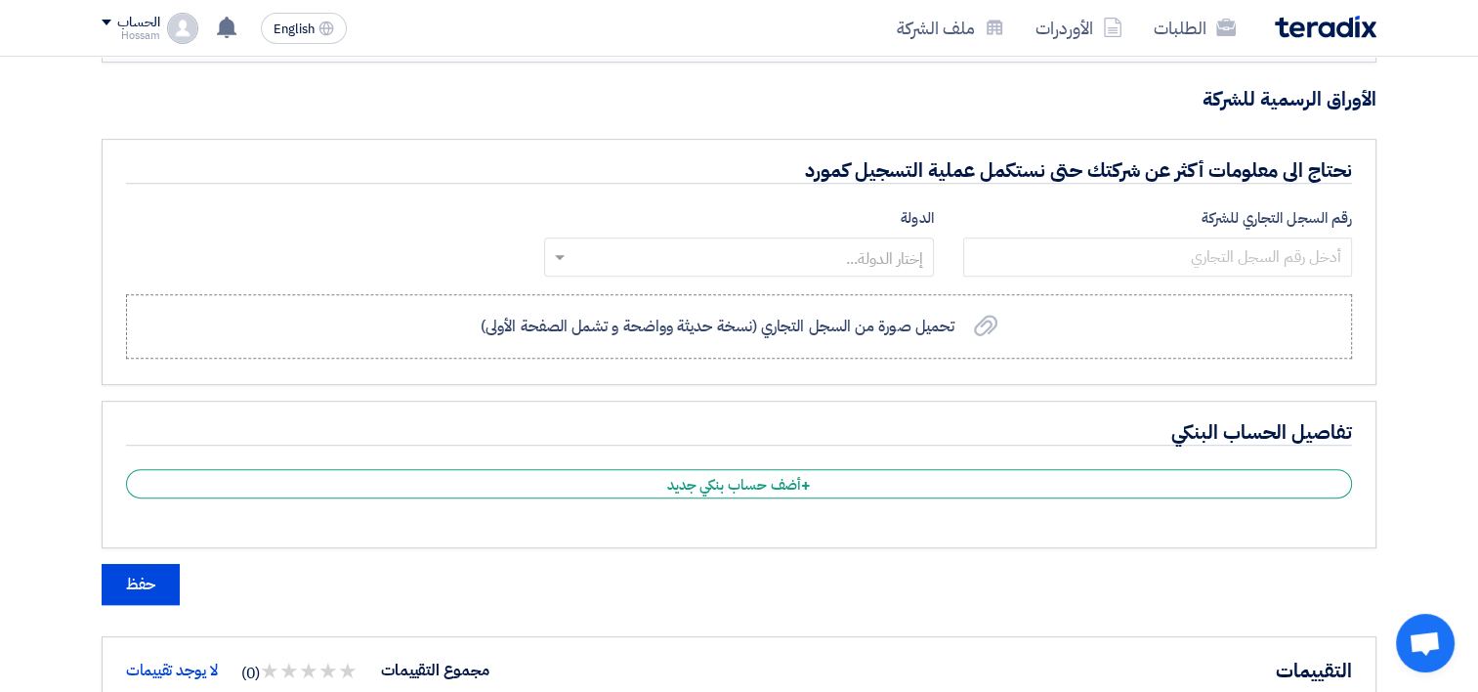
click at [868, 262] on input "text" at bounding box center [749, 258] width 350 height 32
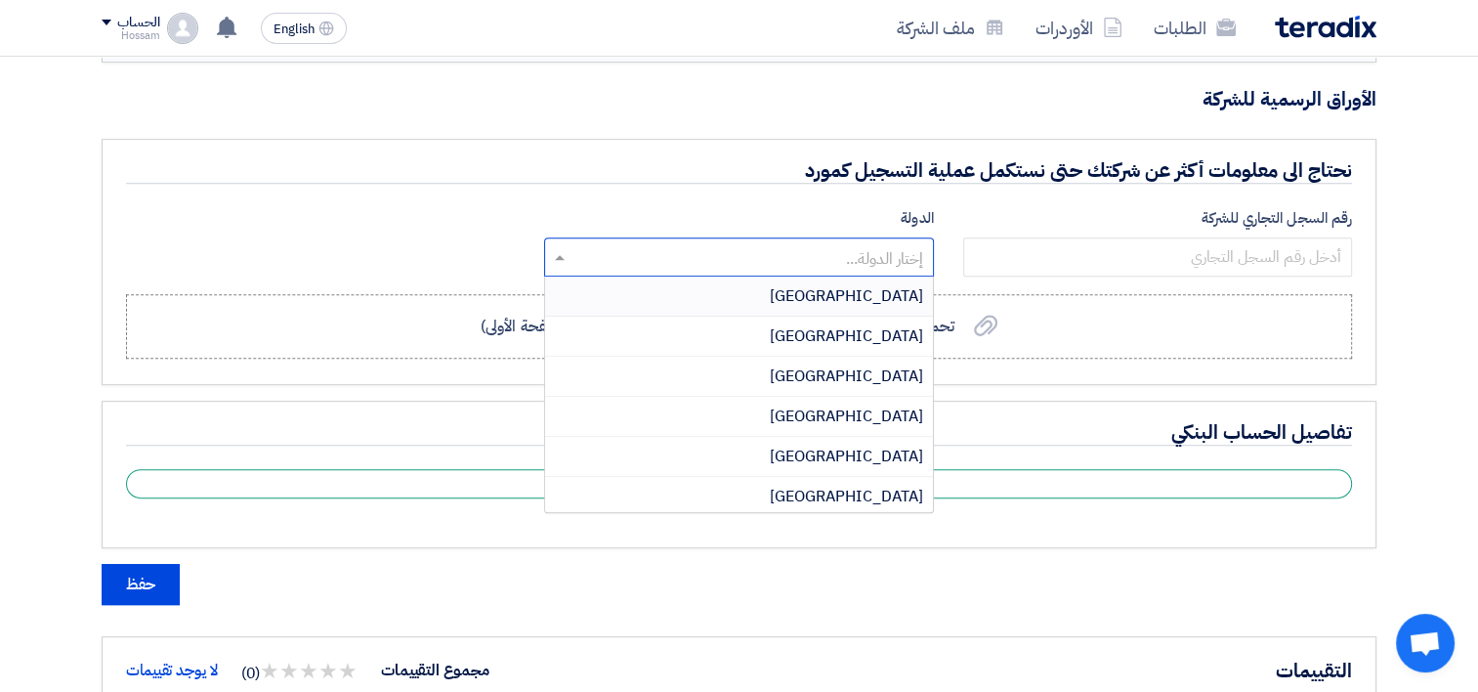
click at [868, 262] on input "text" at bounding box center [749, 258] width 350 height 32
